Goal: Check status: Check status

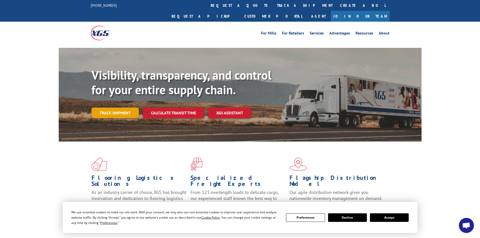
click at [116, 107] on link "Track shipment" at bounding box center [114, 112] width 47 height 11
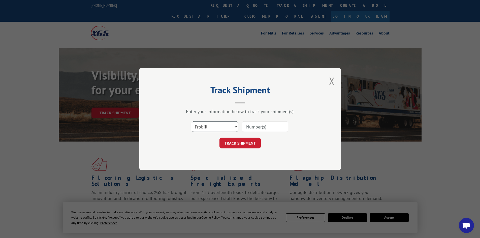
click at [204, 127] on select "Select category... Probill BOL PO" at bounding box center [215, 126] width 46 height 11
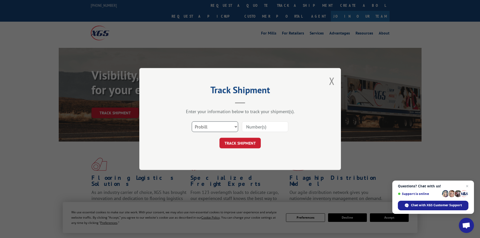
select select "po"
click at [192, 121] on select "Select category... Probill BOL PO" at bounding box center [215, 126] width 46 height 11
click at [252, 125] on input at bounding box center [265, 126] width 46 height 11
paste input "58512321"
type input "58512321"
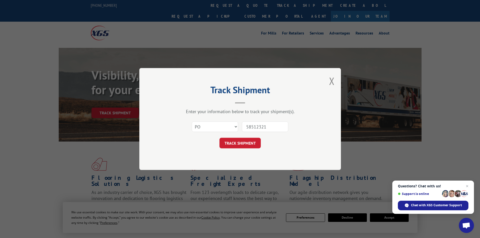
click at [219, 138] on button "TRACK SHIPMENT" at bounding box center [239, 143] width 41 height 11
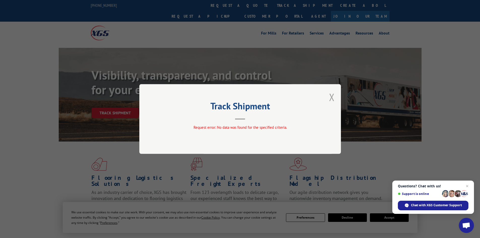
click at [330, 97] on button "Close modal" at bounding box center [332, 96] width 6 height 13
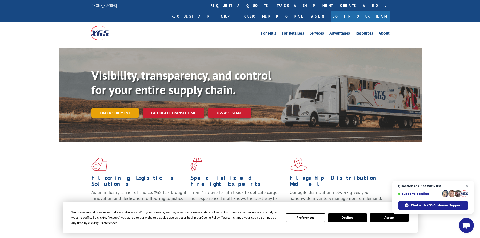
click at [114, 107] on link "Track shipment" at bounding box center [114, 112] width 47 height 11
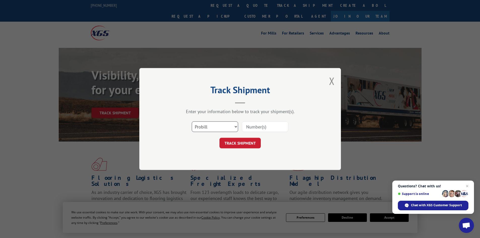
click at [211, 124] on select "Select category... Probill BOL PO" at bounding box center [215, 126] width 46 height 11
click at [192, 121] on select "Select category... Probill BOL PO" at bounding box center [215, 126] width 46 height 11
click at [251, 126] on input at bounding box center [265, 126] width 46 height 11
paste input "15340398"
type input "15340398"
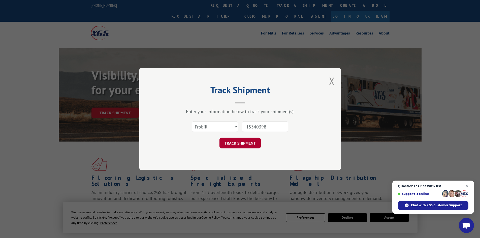
click at [240, 147] on button "TRACK SHIPMENT" at bounding box center [239, 143] width 41 height 11
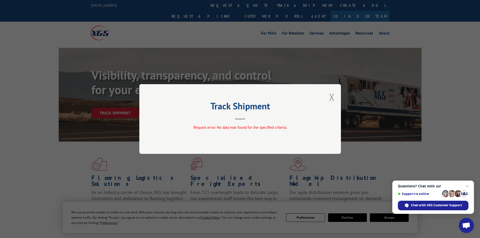
click at [333, 97] on button "Close modal" at bounding box center [332, 96] width 6 height 13
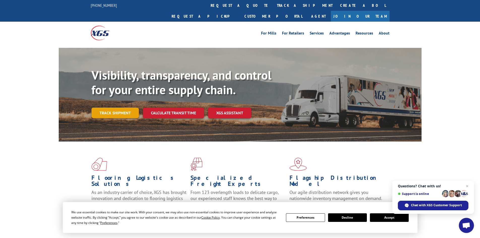
click at [117, 107] on link "Track shipment" at bounding box center [114, 112] width 47 height 11
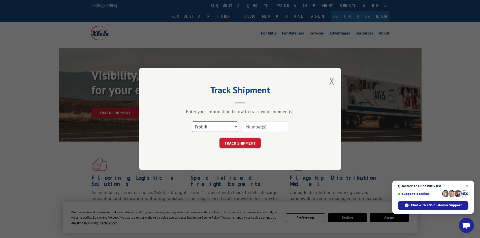
click at [208, 127] on select "Select category... Probill BOL PO" at bounding box center [215, 126] width 46 height 11
click at [192, 121] on select "Select category... Probill BOL PO" at bounding box center [215, 126] width 46 height 11
drag, startPoint x: 203, startPoint y: 127, endPoint x: 202, endPoint y: 129, distance: 2.9
click at [203, 127] on select "Select category... Probill BOL PO" at bounding box center [215, 126] width 46 height 11
select select "bol"
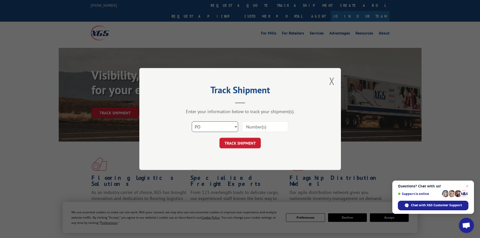
click at [192, 121] on select "Select category... Probill BOL PO" at bounding box center [215, 126] width 46 height 11
click at [245, 125] on input at bounding box center [265, 126] width 46 height 11
paste input "15340398"
type input "15340398"
click at [235, 146] on button "TRACK SHIPMENT" at bounding box center [239, 143] width 41 height 11
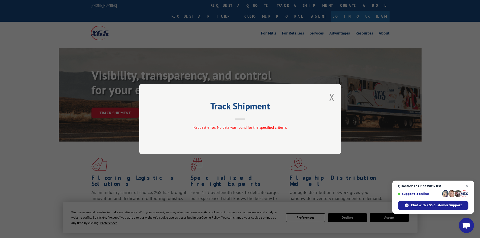
click at [327, 97] on div "Track Shipment Request error: No data was found for the specified criteria." at bounding box center [239, 119] width 201 height 70
click at [329, 96] on button "Close modal" at bounding box center [332, 96] width 6 height 13
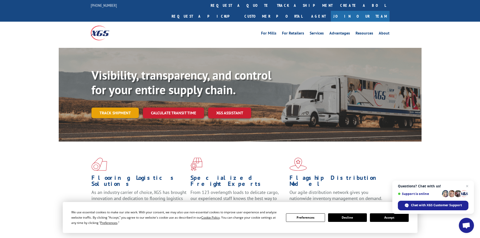
click at [101, 107] on link "Track shipment" at bounding box center [114, 112] width 47 height 11
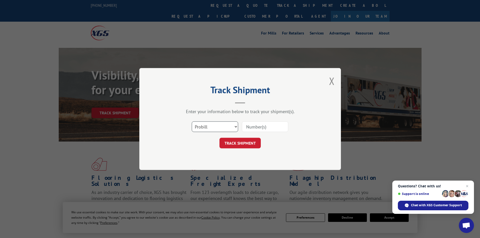
drag, startPoint x: 201, startPoint y: 126, endPoint x: 203, endPoint y: 131, distance: 5.4
click at [201, 126] on select "Select category... Probill BOL PO" at bounding box center [215, 126] width 46 height 11
select select "po"
click at [192, 121] on select "Select category... Probill BOL PO" at bounding box center [215, 126] width 46 height 11
click at [262, 128] on input at bounding box center [265, 126] width 46 height 11
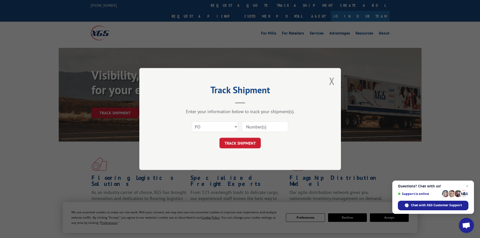
paste input "15340398"
type input "15340398"
click at [238, 145] on button "TRACK SHIPMENT" at bounding box center [239, 143] width 41 height 11
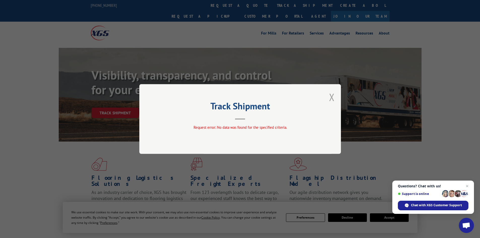
click at [330, 98] on button "Close modal" at bounding box center [332, 96] width 6 height 13
